Goal: Task Accomplishment & Management: Manage account settings

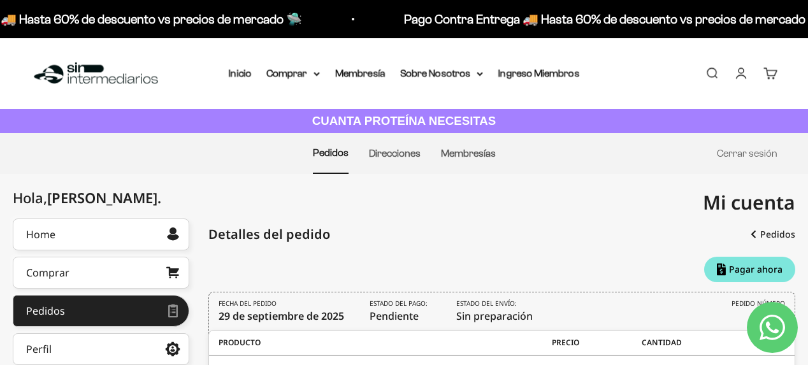
scroll to position [305, 0]
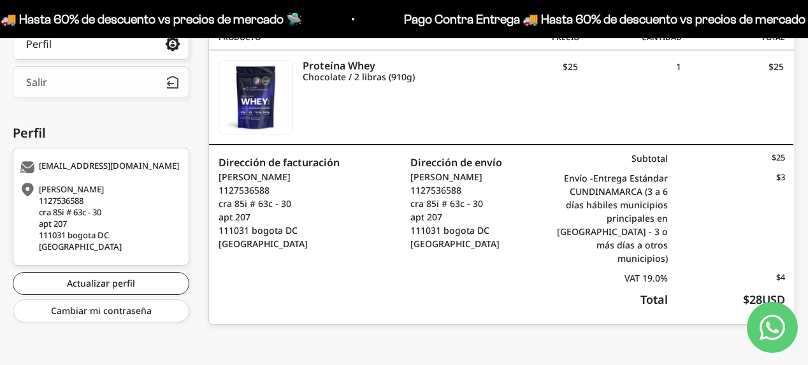
click at [152, 89] on button "Salir" at bounding box center [101, 82] width 177 height 32
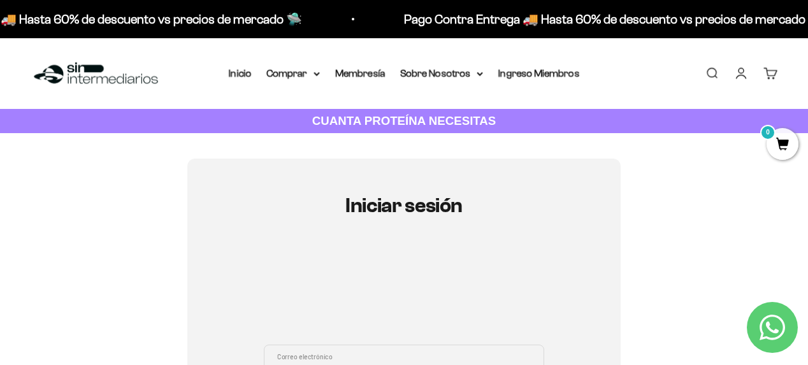
scroll to position [314, 0]
